Goal: Task Accomplishment & Management: Use online tool/utility

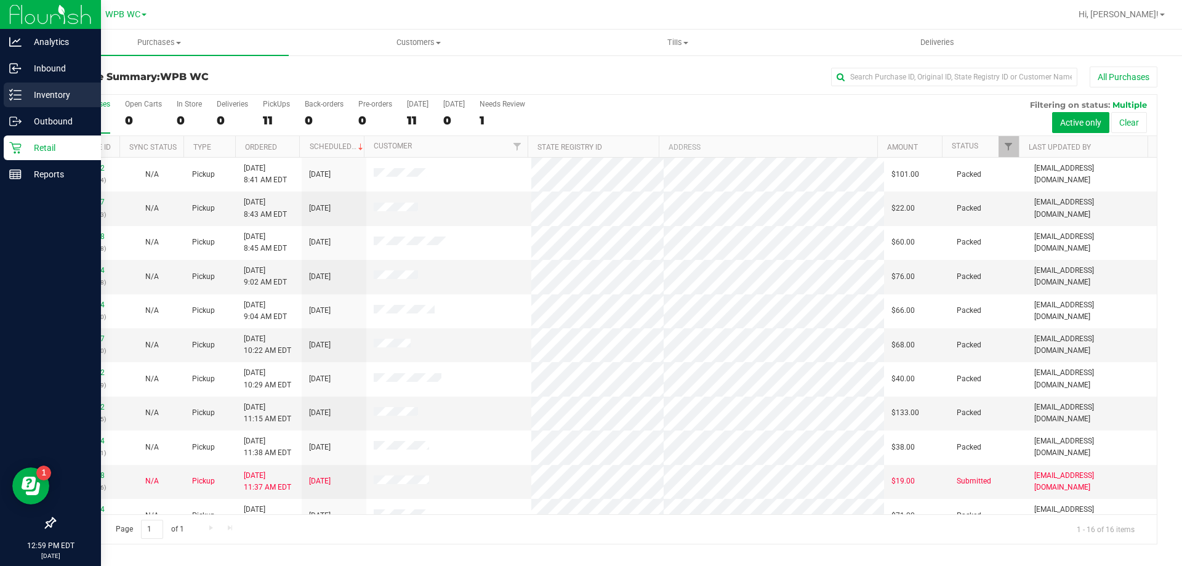
click at [46, 96] on p "Inventory" at bounding box center [59, 94] width 74 height 15
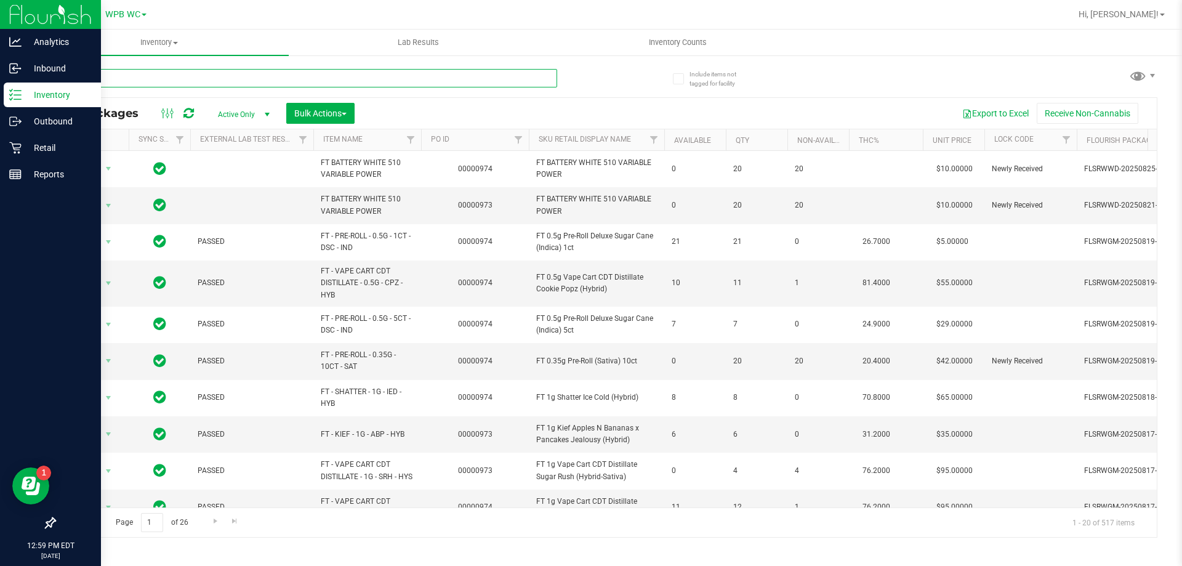
click at [156, 79] on input "text" at bounding box center [305, 78] width 503 height 18
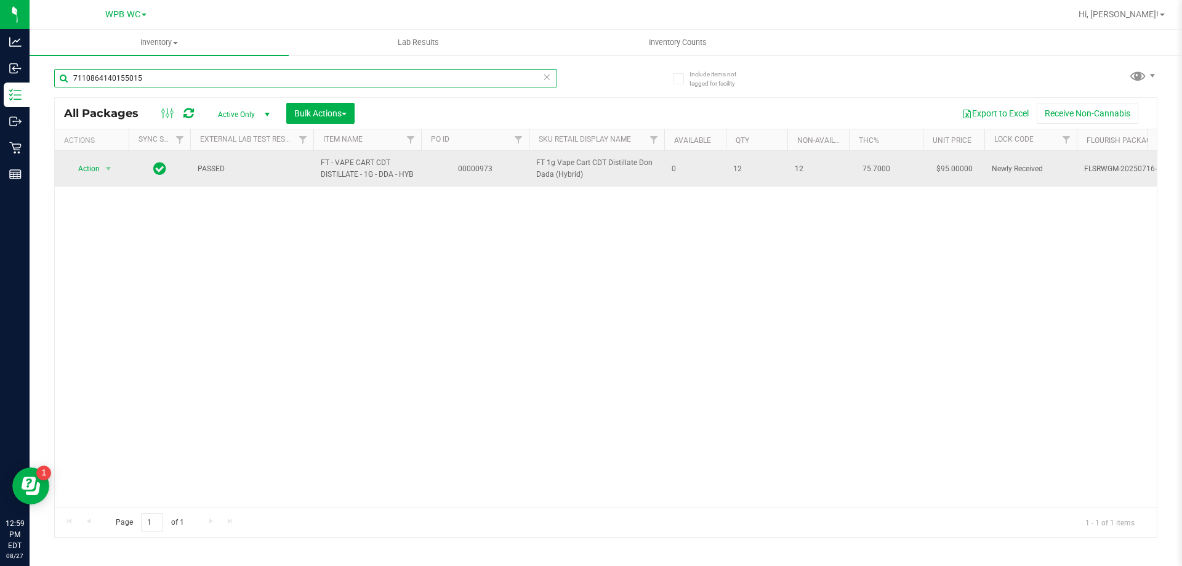
type input "7110864140155015"
click at [101, 168] on span "select" at bounding box center [108, 168] width 15 height 17
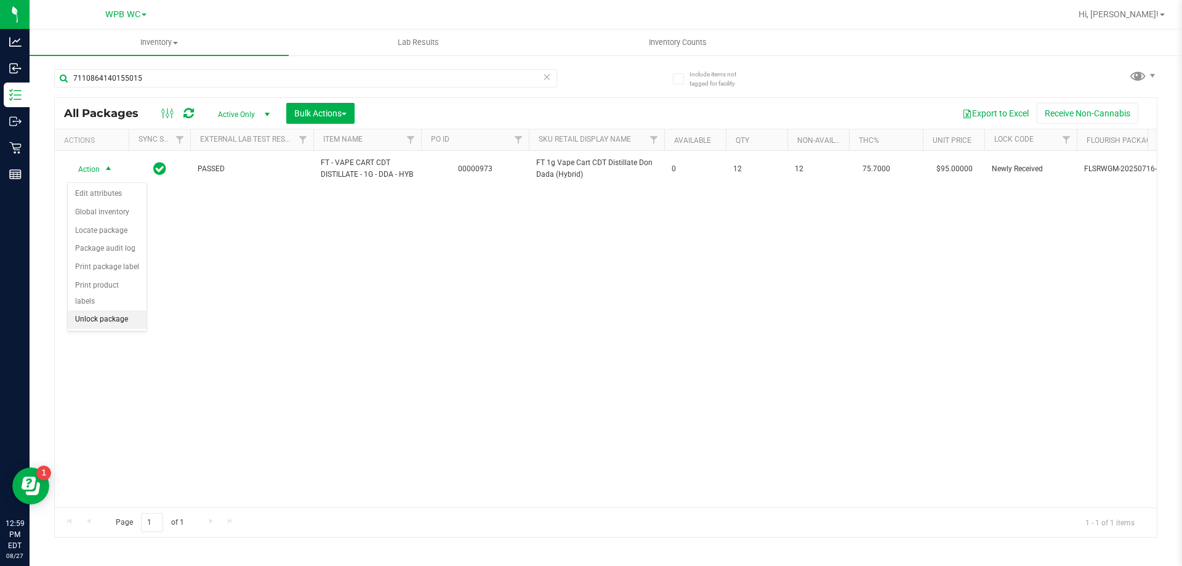
click at [110, 310] on li "Unlock package" at bounding box center [107, 319] width 79 height 18
